Goal: Information Seeking & Learning: Learn about a topic

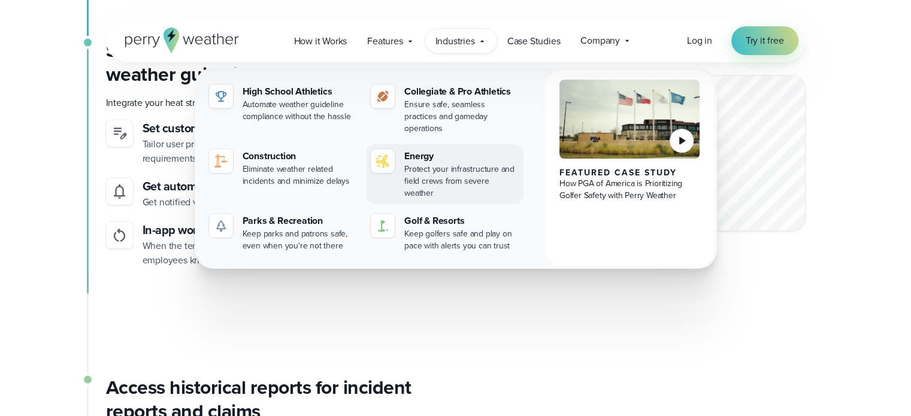
scroll to position [1857, 0]
click at [442, 149] on div "Energy" at bounding box center [461, 156] width 114 height 14
